Goal: Complete application form

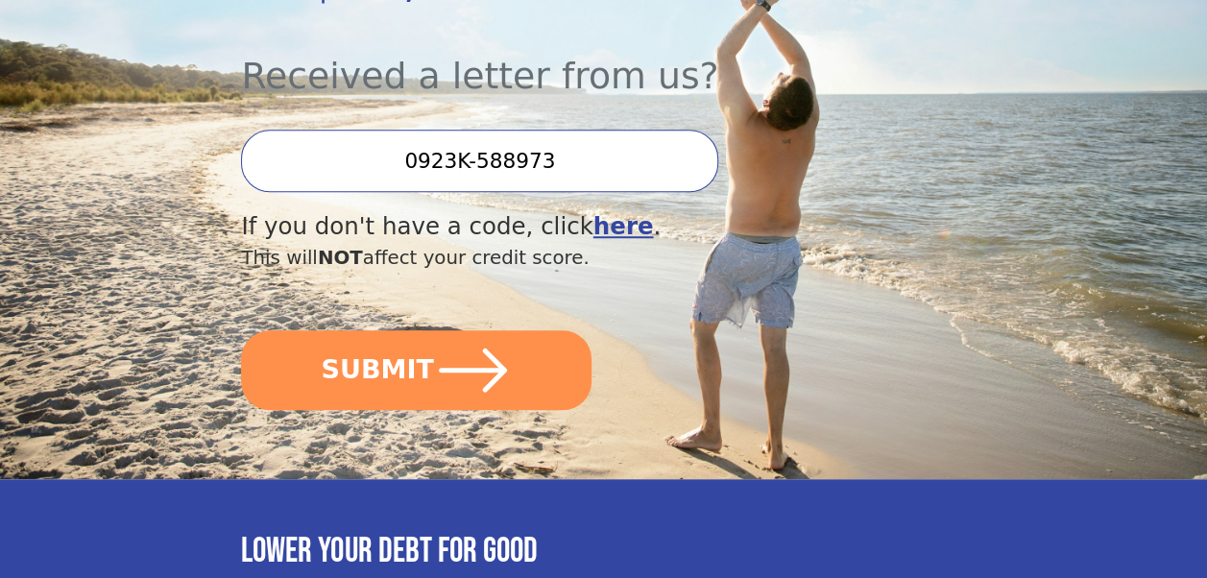
scroll to position [576, 0]
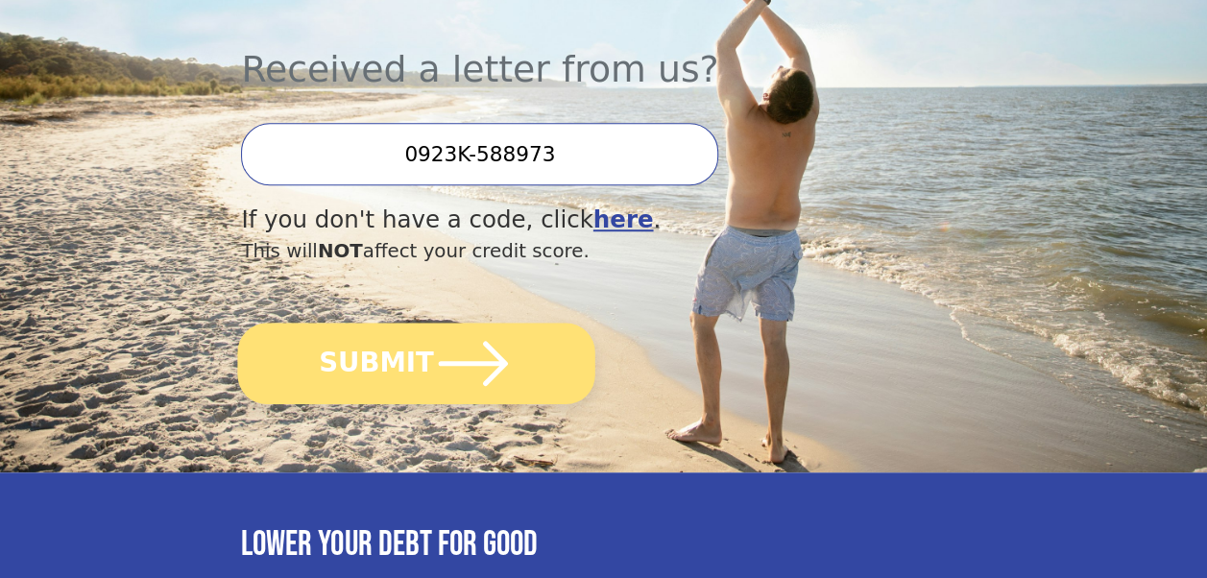
click at [488, 324] on icon "submit" at bounding box center [474, 364] width 80 height 80
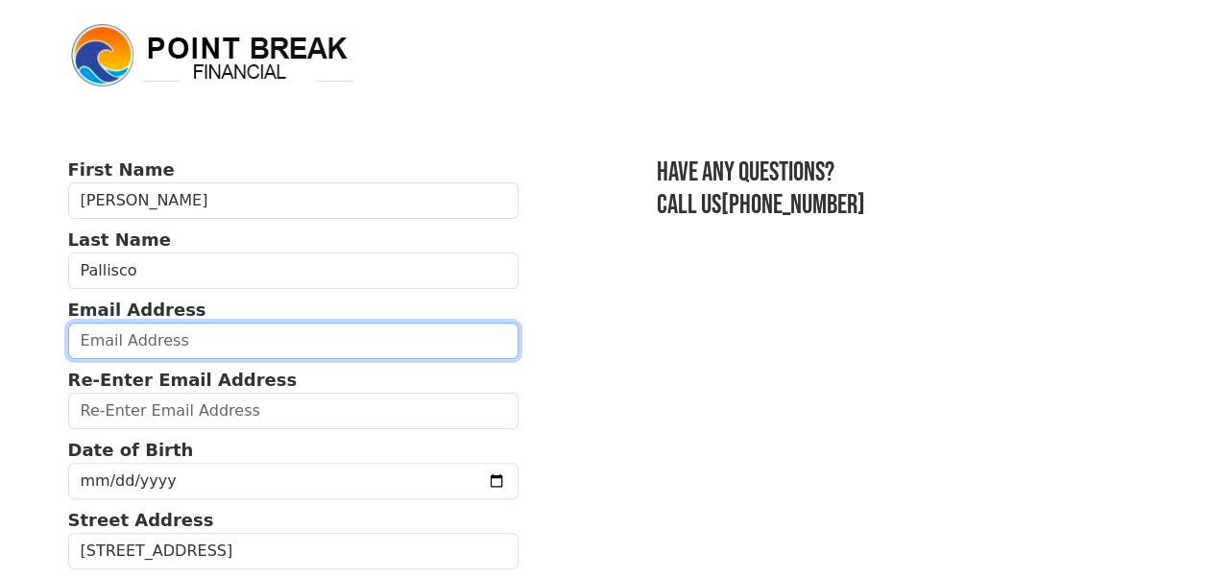
click at [126, 340] on input "email" at bounding box center [293, 341] width 451 height 36
type input "loripallisco@yahoo.com"
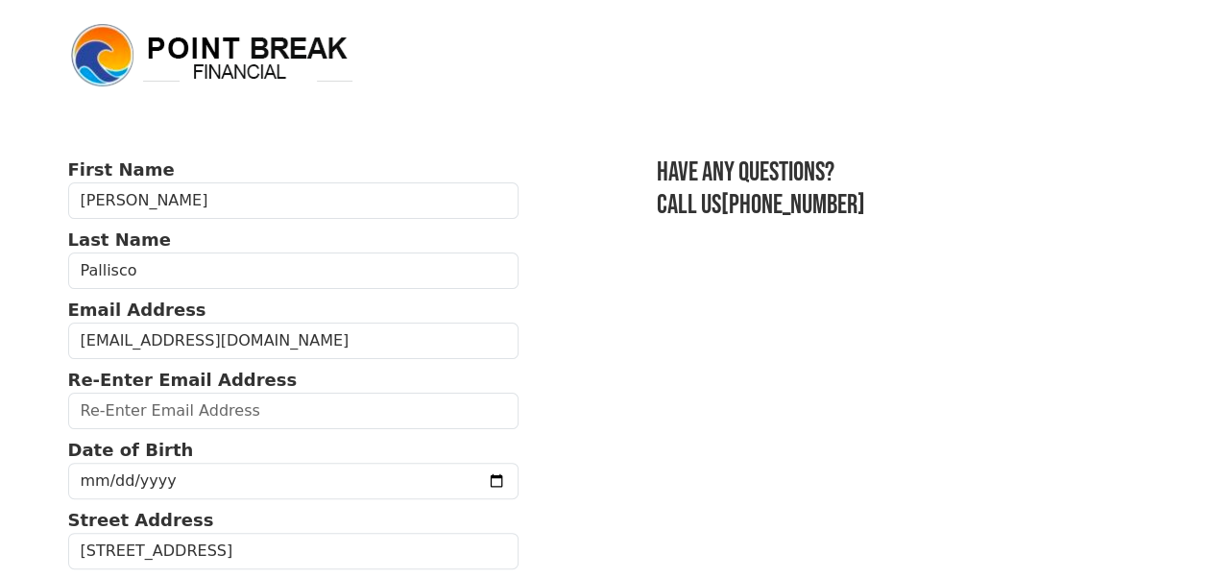
type input "loripallisco@yahoo.com"
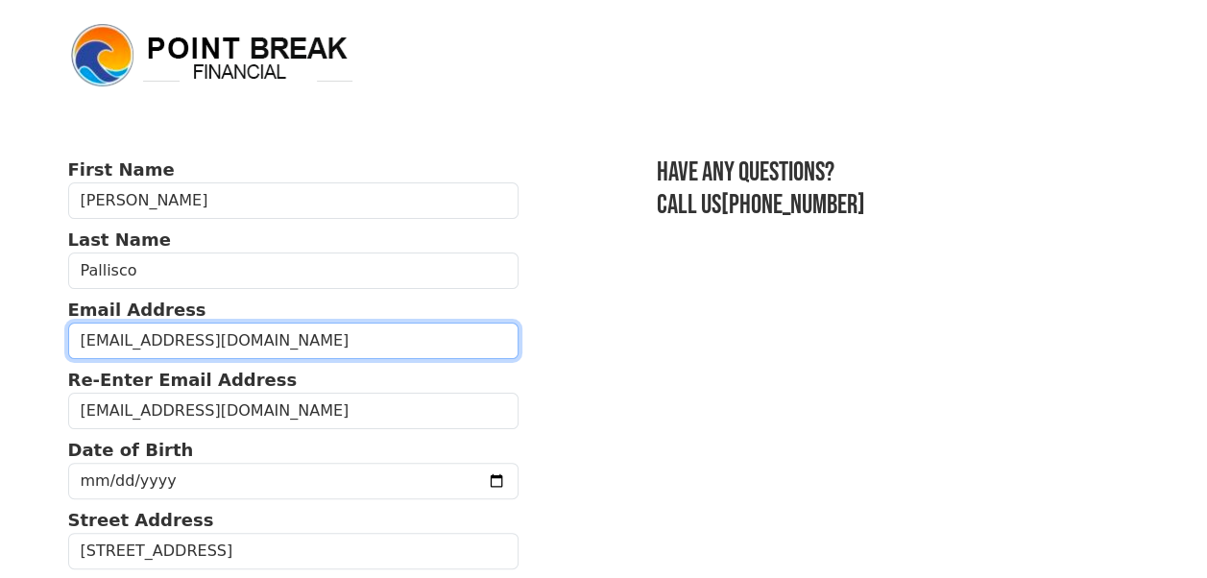
type input "(586) 924-2381"
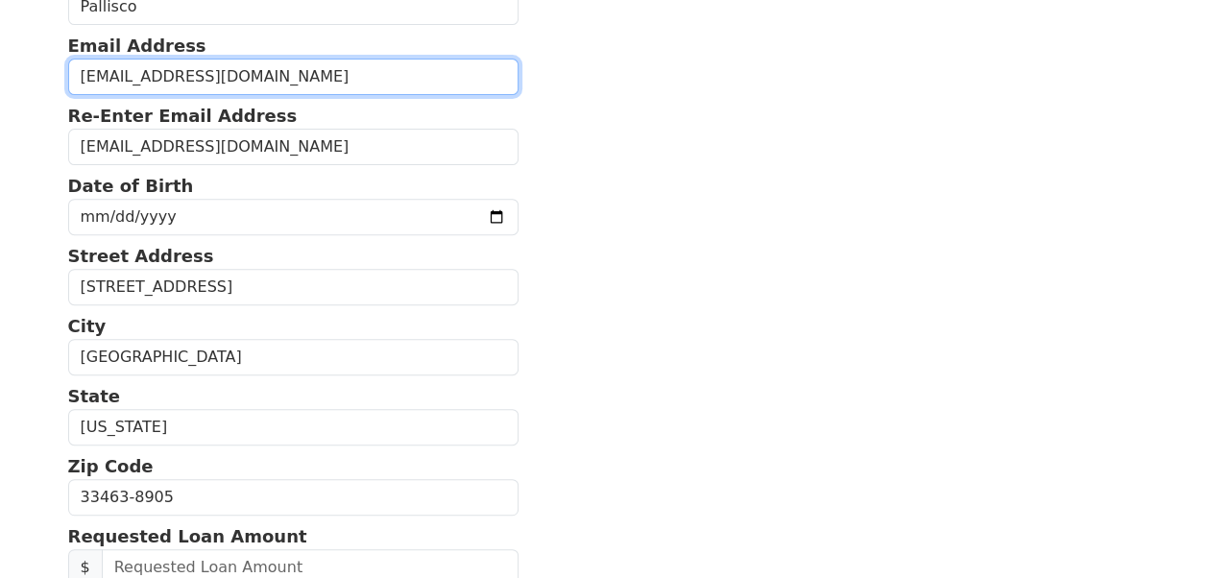
scroll to position [291, 0]
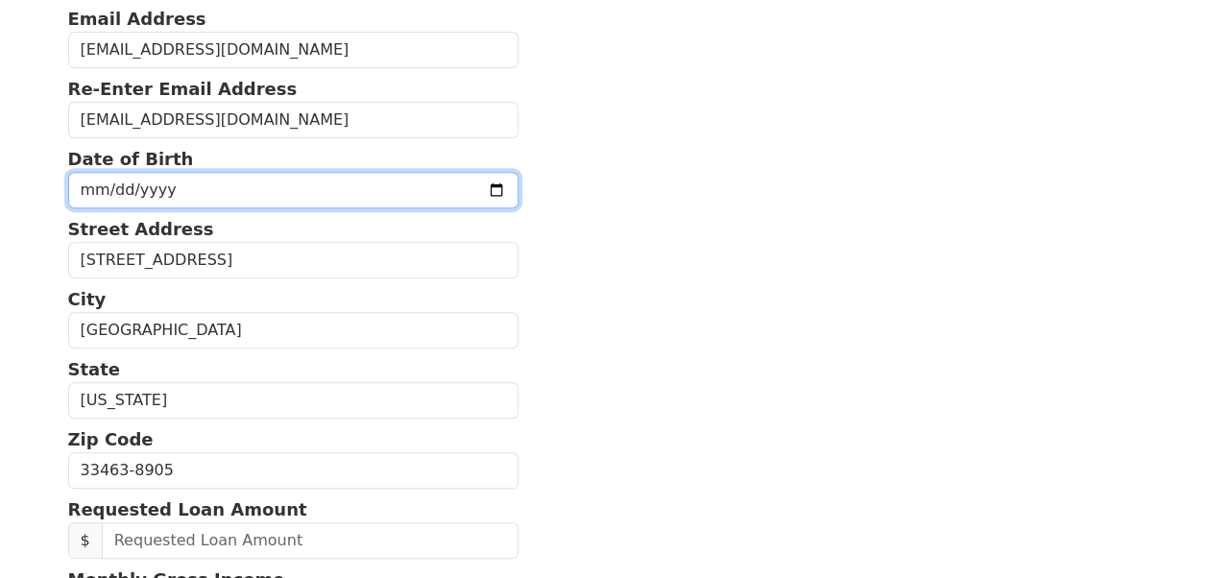
click at [392, 182] on input "date" at bounding box center [293, 190] width 451 height 36
type input "1965-04-03"
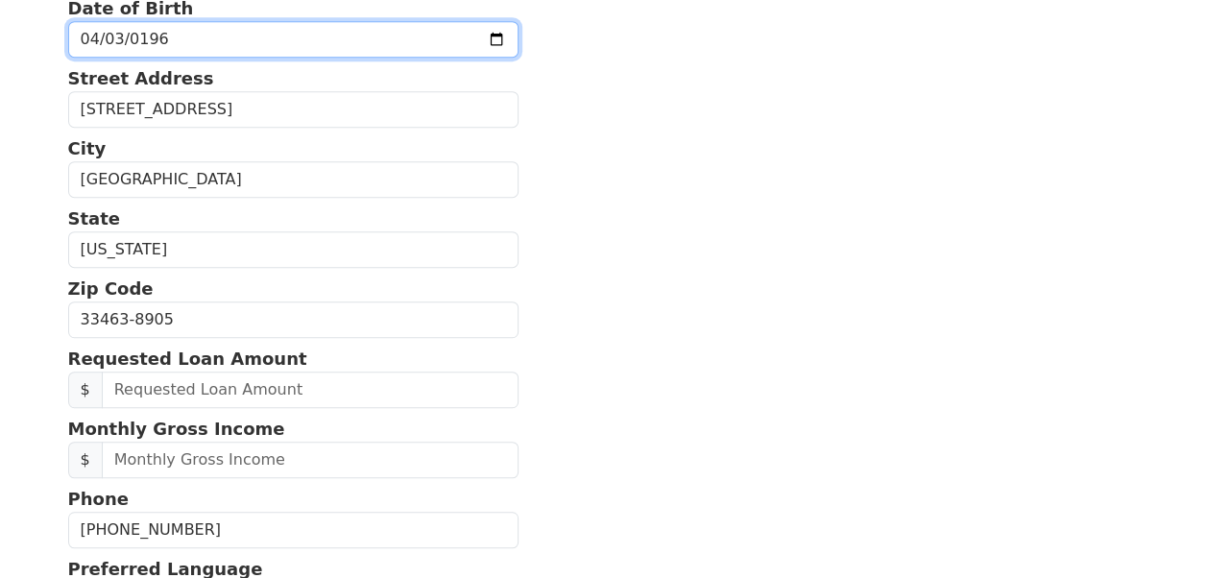
scroll to position [483, 0]
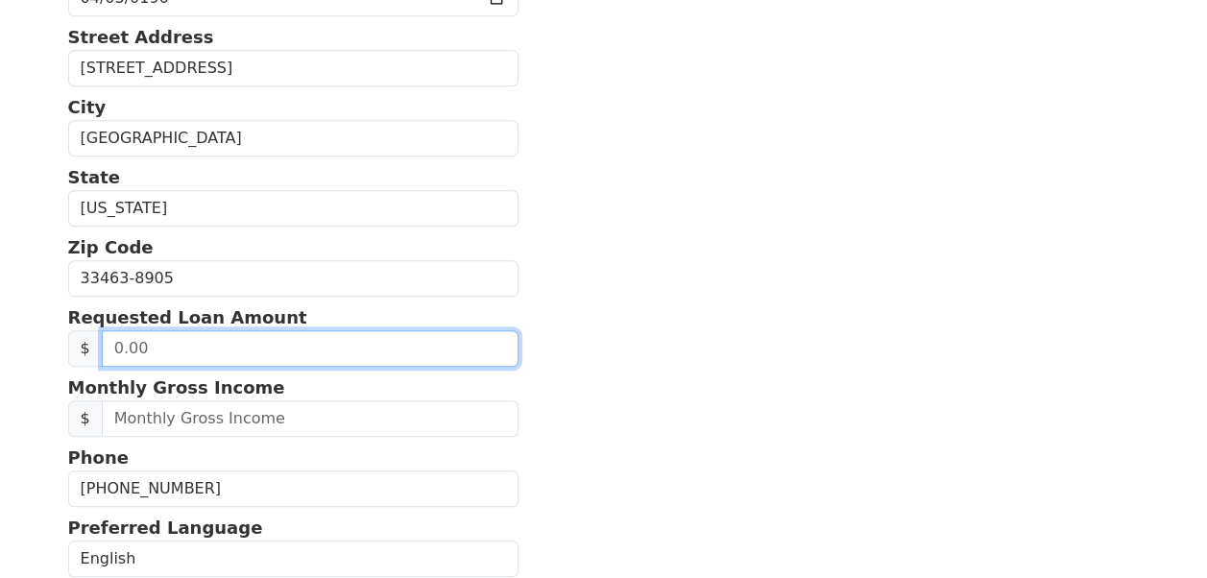
click at [117, 343] on input "text" at bounding box center [310, 348] width 417 height 36
type input "20,000.00"
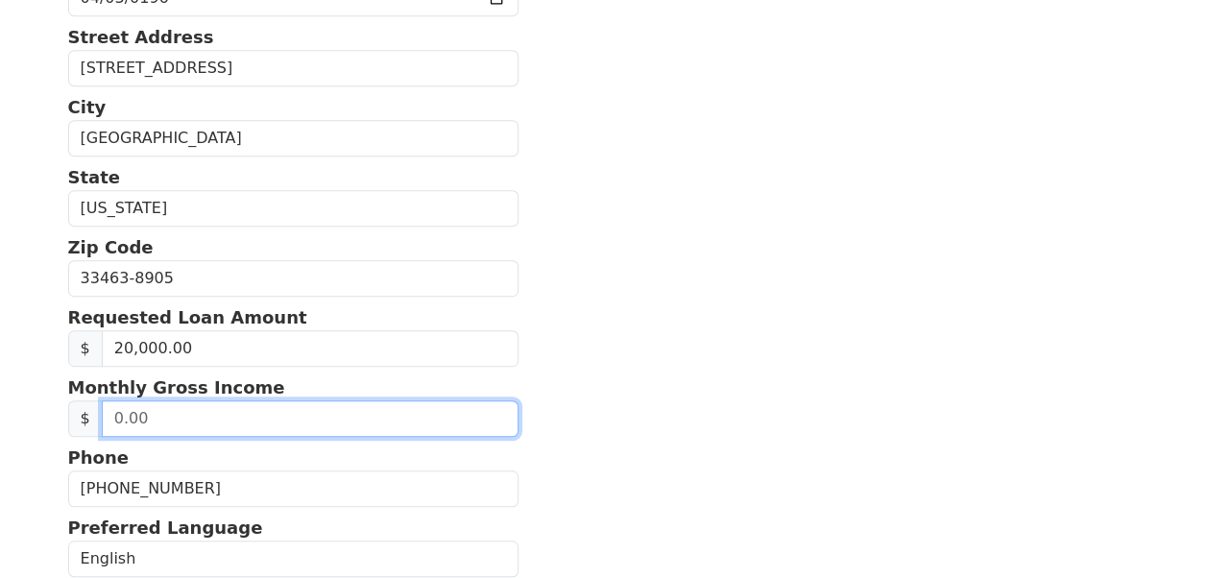
click at [205, 401] on input "text" at bounding box center [310, 418] width 417 height 36
type input "120,000.00"
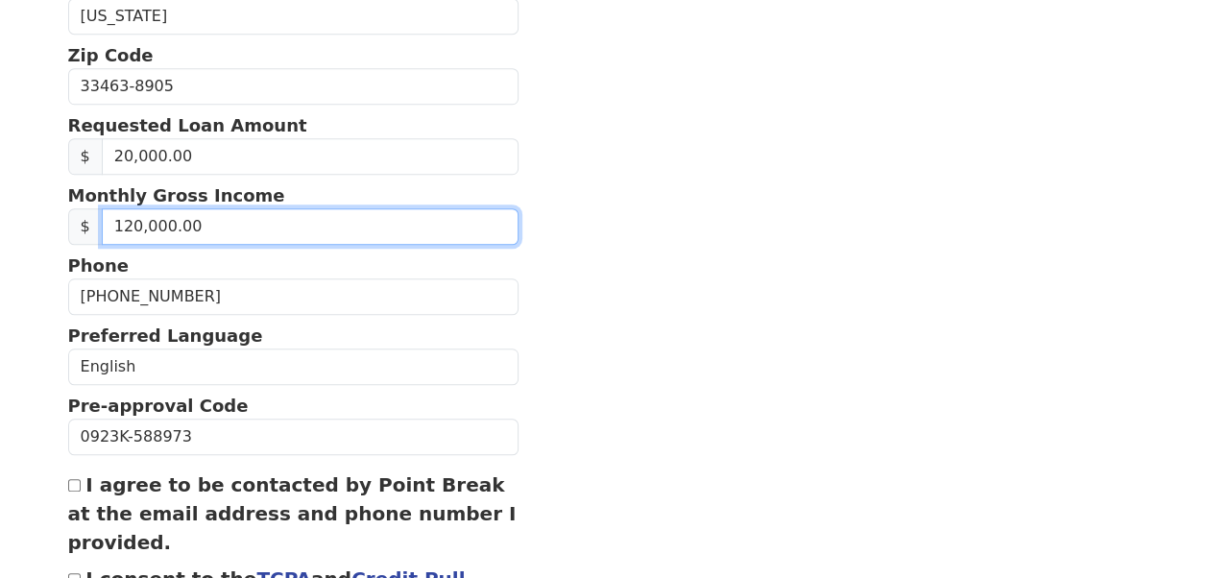
scroll to position [771, 0]
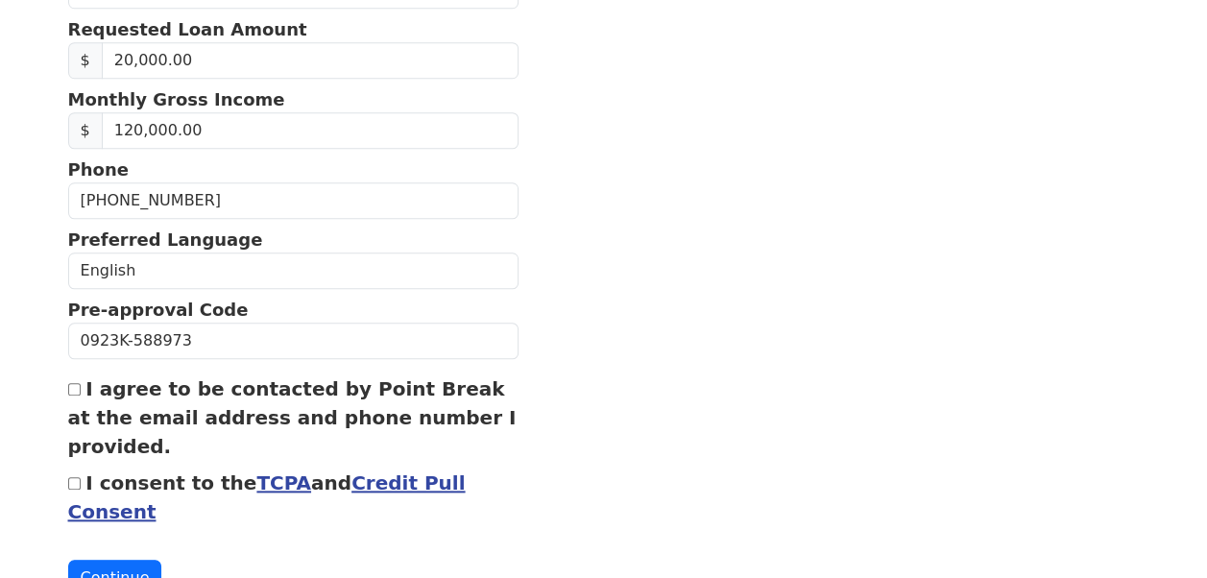
click at [69, 383] on input "I agree to be contacted by Point Break at the email address and phone number I …" at bounding box center [74, 389] width 12 height 12
checkbox input "true"
click at [68, 477] on input "I consent to the TCPA and Credit Pull Consent" at bounding box center [74, 483] width 12 height 12
checkbox input "true"
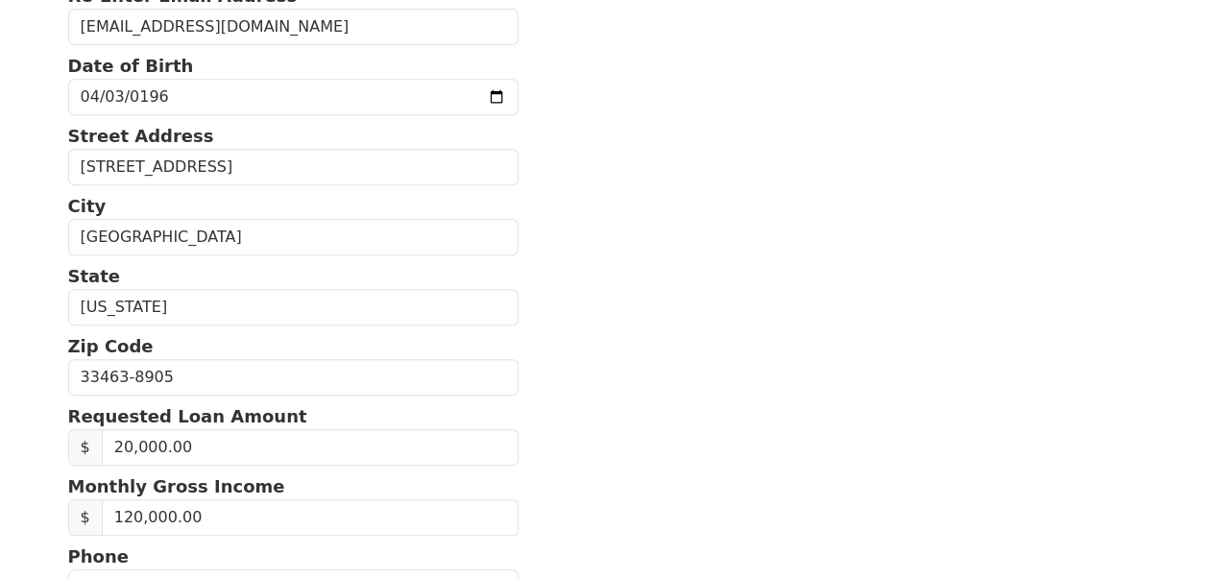
scroll to position [831, 0]
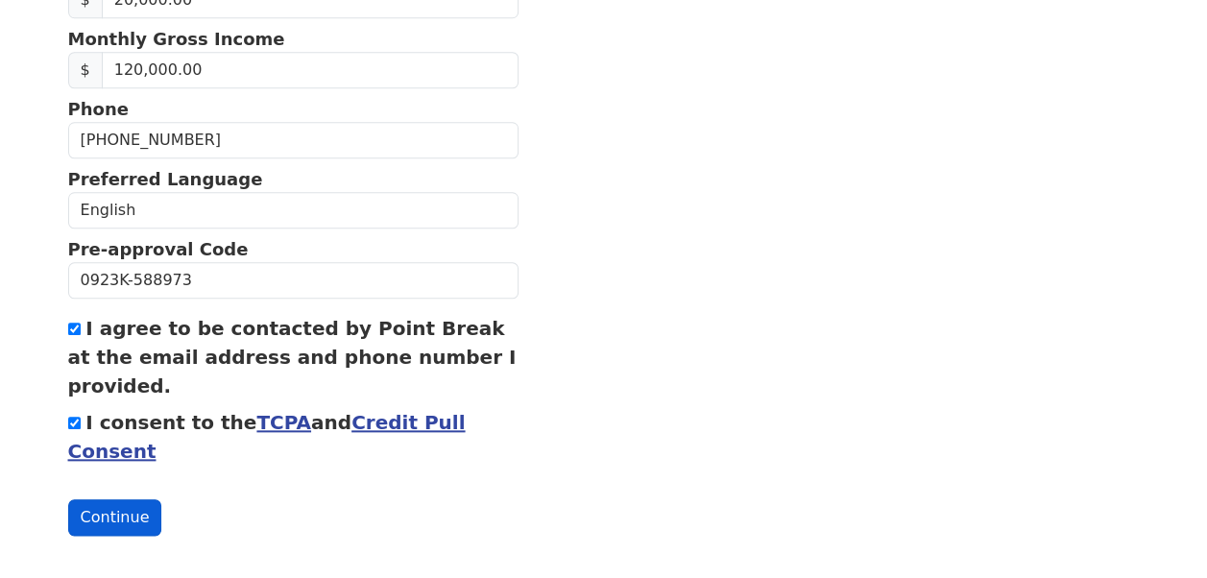
click at [133, 499] on button "Continue" at bounding box center [115, 517] width 94 height 36
